Goal: Find specific page/section: Find specific page/section

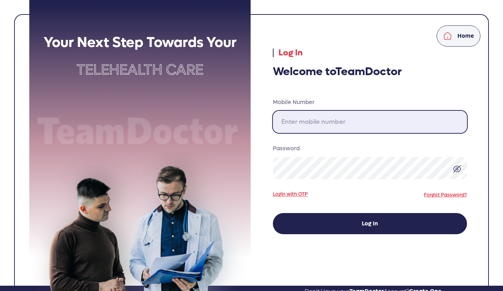
type input "424-389-4629"
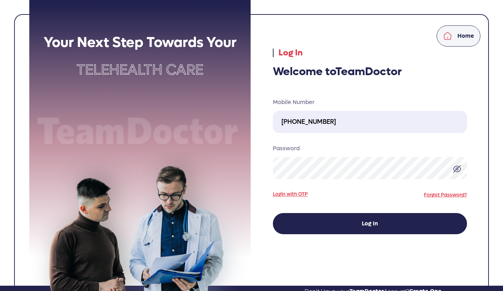
click at [370, 224] on button "Log In" at bounding box center [370, 223] width 194 height 21
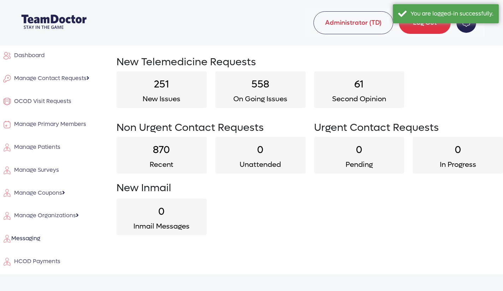
click at [44, 258] on span "HCOD Payments" at bounding box center [35, 261] width 49 height 7
